Goal: Information Seeking & Learning: Learn about a topic

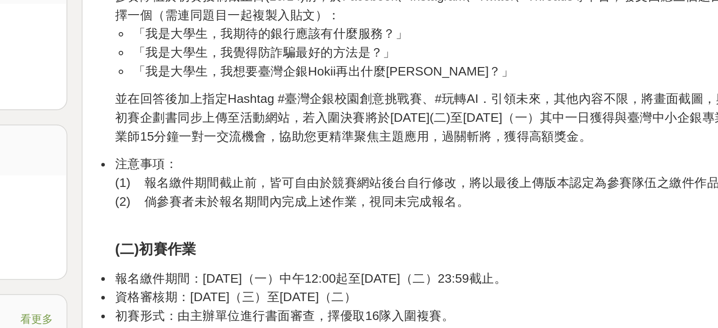
scroll to position [674, 0]
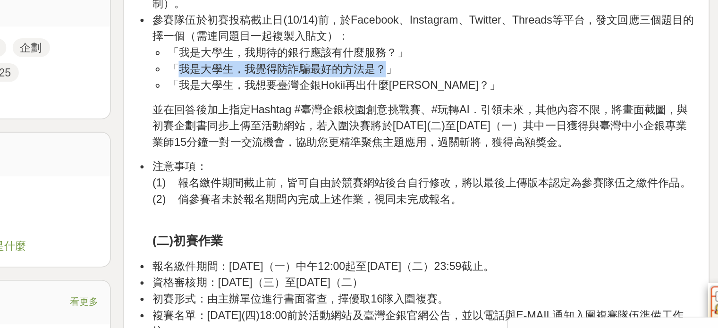
drag, startPoint x: 448, startPoint y: 184, endPoint x: 311, endPoint y: 182, distance: 137.4
click at [311, 117] on li "「我是大學生，我覺得防詐騙最好的方法是？」" at bounding box center [459, 112] width 320 height 10
copy li "我是大學生，我覺得防詐騙最好的方法是？"
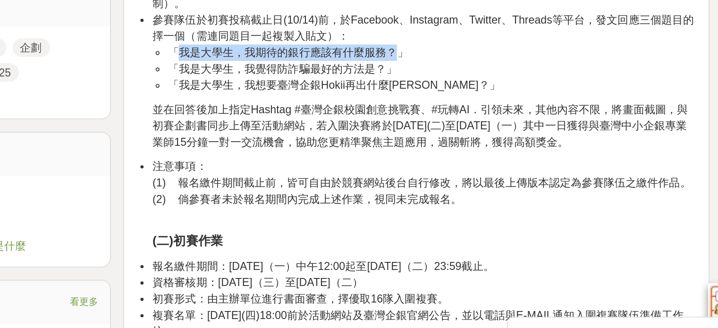
drag, startPoint x: 456, startPoint y: 172, endPoint x: 307, endPoint y: 169, distance: 149.7
click at [307, 107] on li "「我是大學生，我期待的銀行應該有什麼服務？」" at bounding box center [459, 102] width 320 height 10
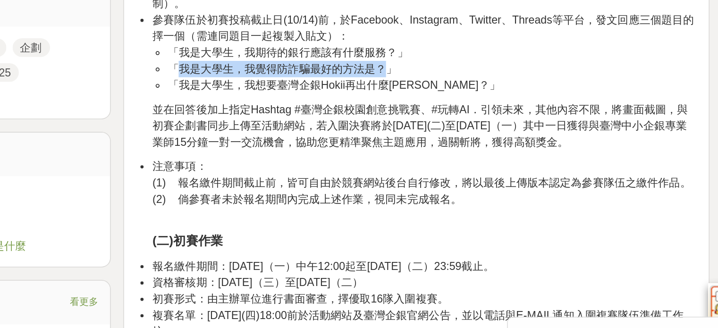
drag, startPoint x: 309, startPoint y: 184, endPoint x: 450, endPoint y: 188, distance: 141.2
click at [450, 117] on li "「我是大學生，我覺得防詐騙最好的方法是？」" at bounding box center [459, 112] width 320 height 10
copy li "我是大學生，我覺得防詐騙最好的方法是？"
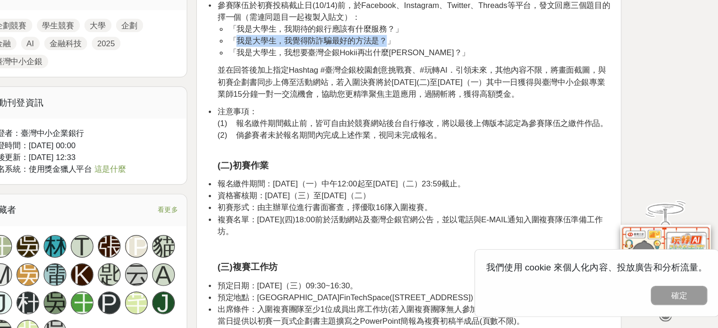
scroll to position [699, 0]
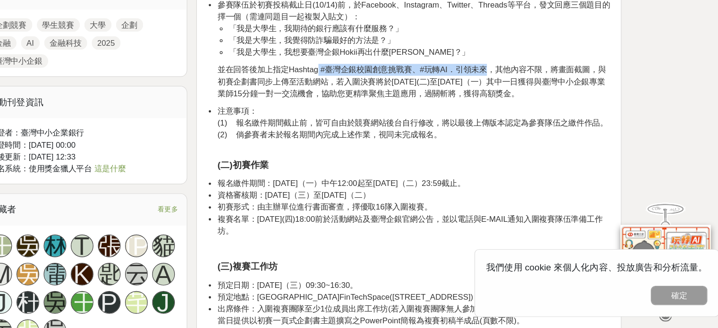
drag, startPoint x: 386, startPoint y: 189, endPoint x: 546, endPoint y: 191, distance: 160.0
click at [546, 137] on p "並在回答後加上指定Hashtag #臺灣企銀校園創意挑戰賽、#玩轉AI．引領未來，其他內容不限，將畫面截圖，與初賽企劃書同步上傳至活動網站，若入圍決賽將於[D…" at bounding box center [453, 122] width 329 height 30
copy p "#臺灣企銀校園創意挑戰賽、#玩轉AI．引領未來"
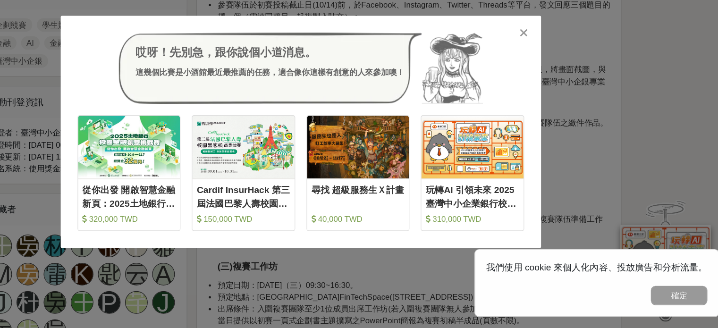
click at [537, 83] on div "哎呀！先別急，跟你說個小道消息。 這幾個比賽是小酒館最近最推薦的任務，適合像你這樣有創意的人來參加噢！" at bounding box center [359, 110] width 373 height 59
click at [544, 81] on icon at bounding box center [545, 81] width 7 height 9
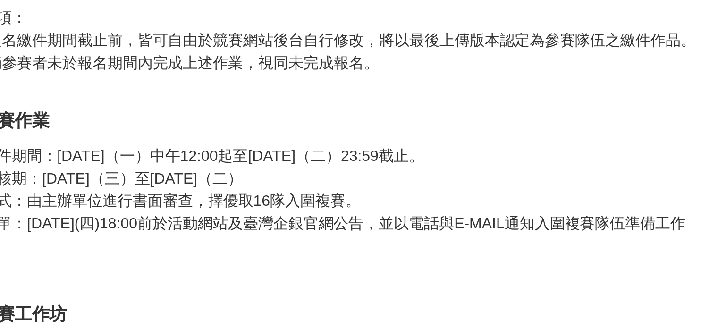
scroll to position [784, 0]
